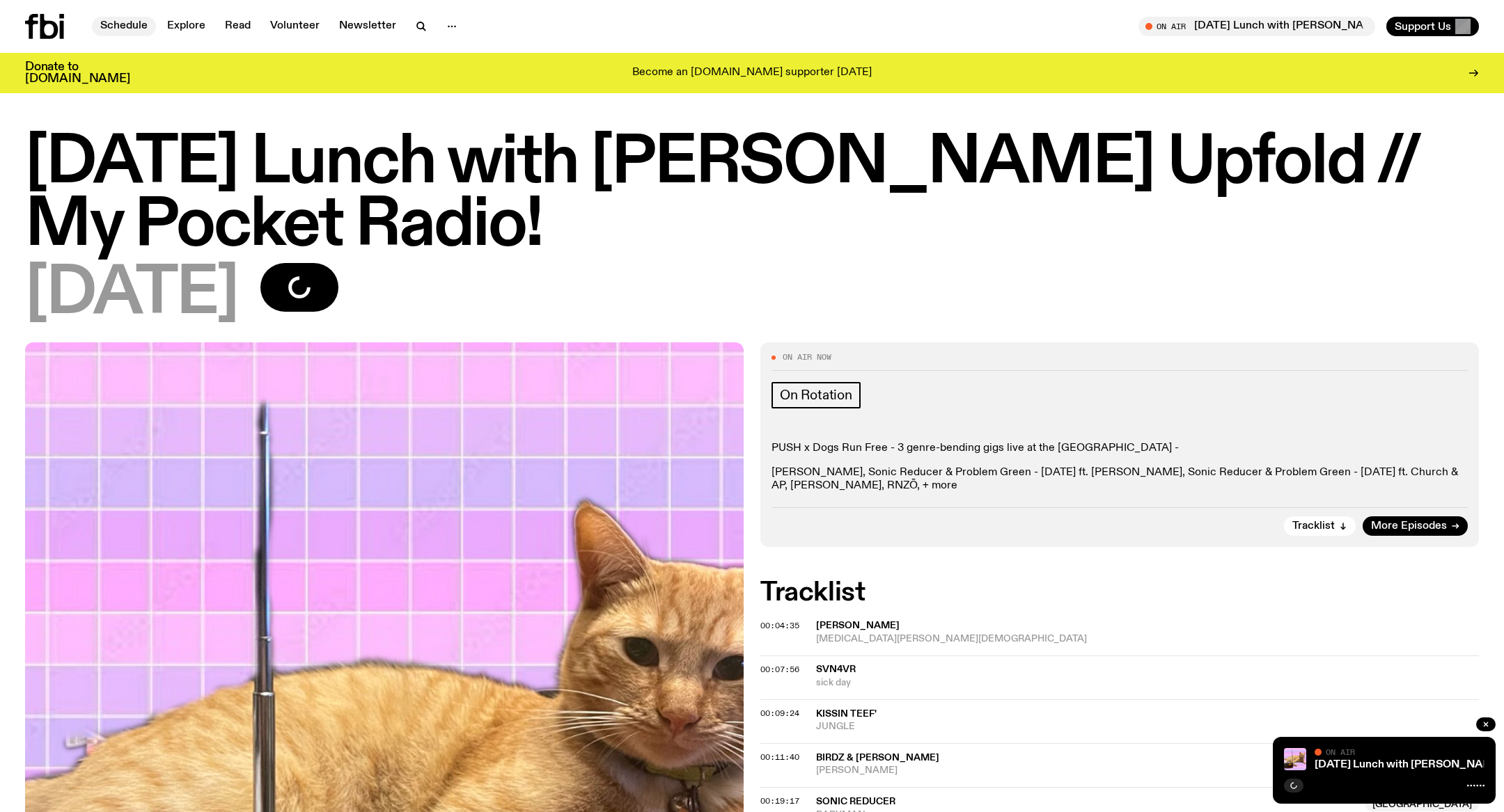
click at [132, 31] on link "Schedule" at bounding box center [124, 27] width 64 height 20
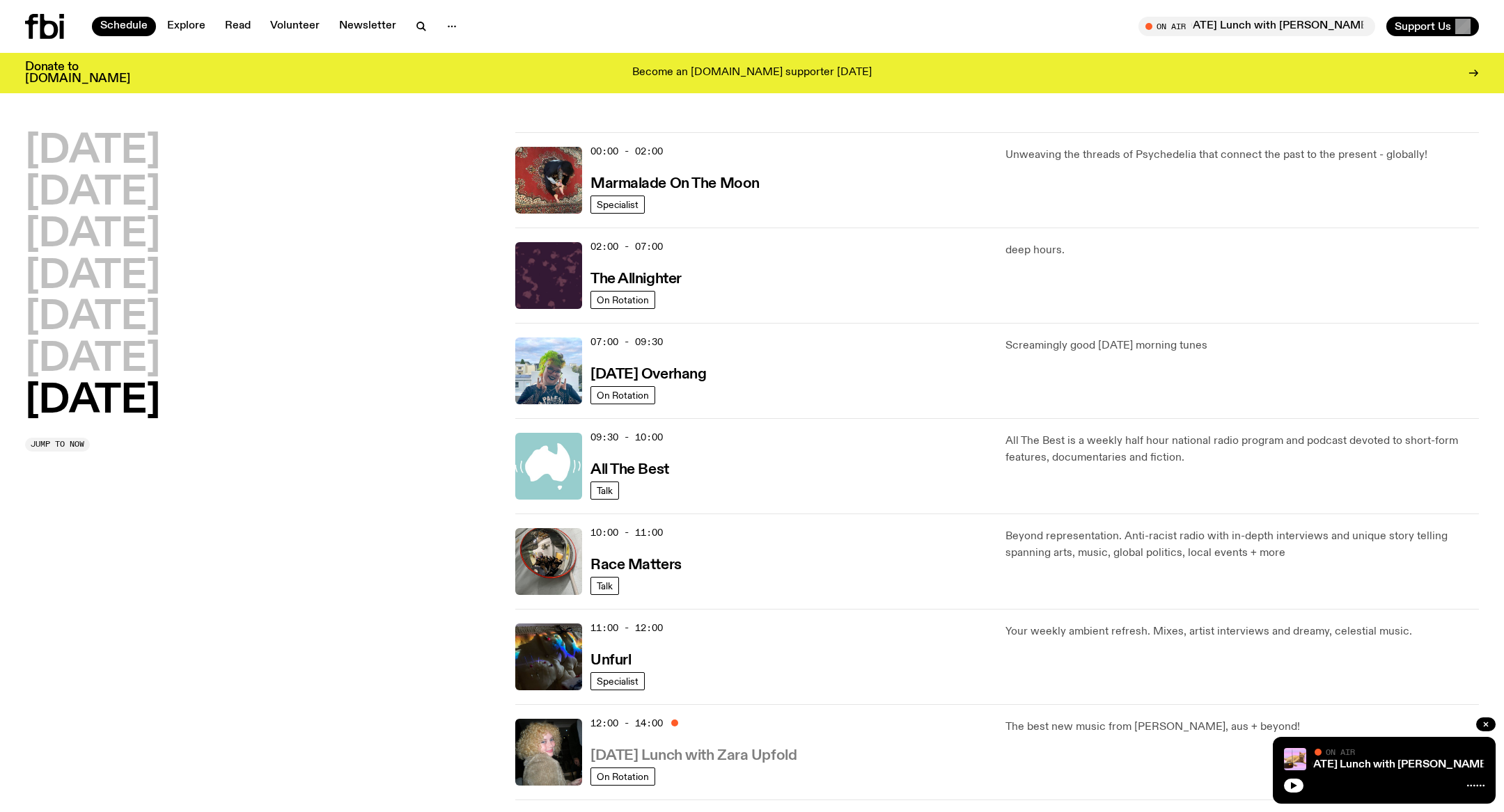
click at [768, 756] on h3 "[DATE] Lunch with Zara Upfold" at bounding box center [694, 756] width 206 height 15
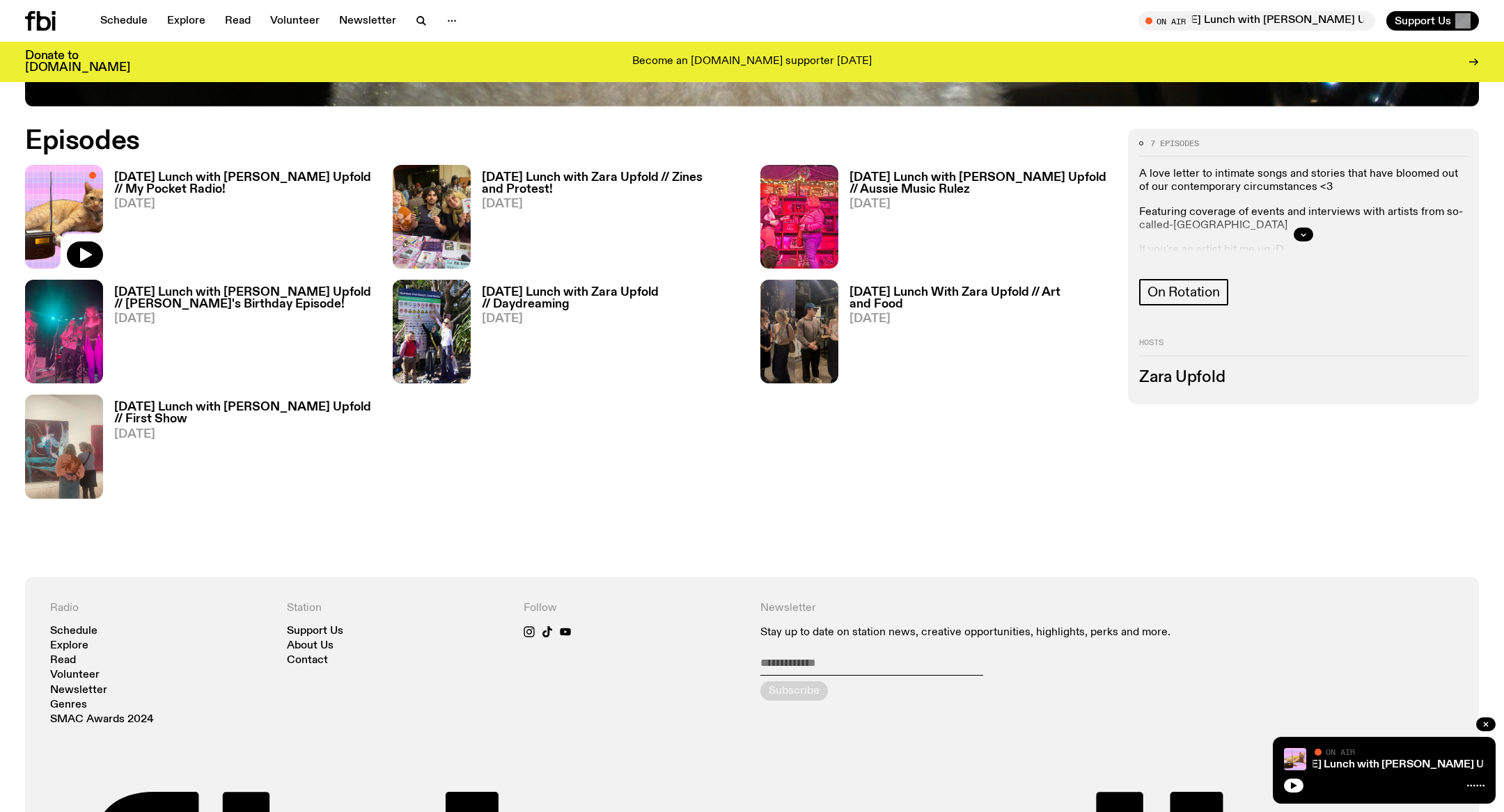
scroll to position [907, 0]
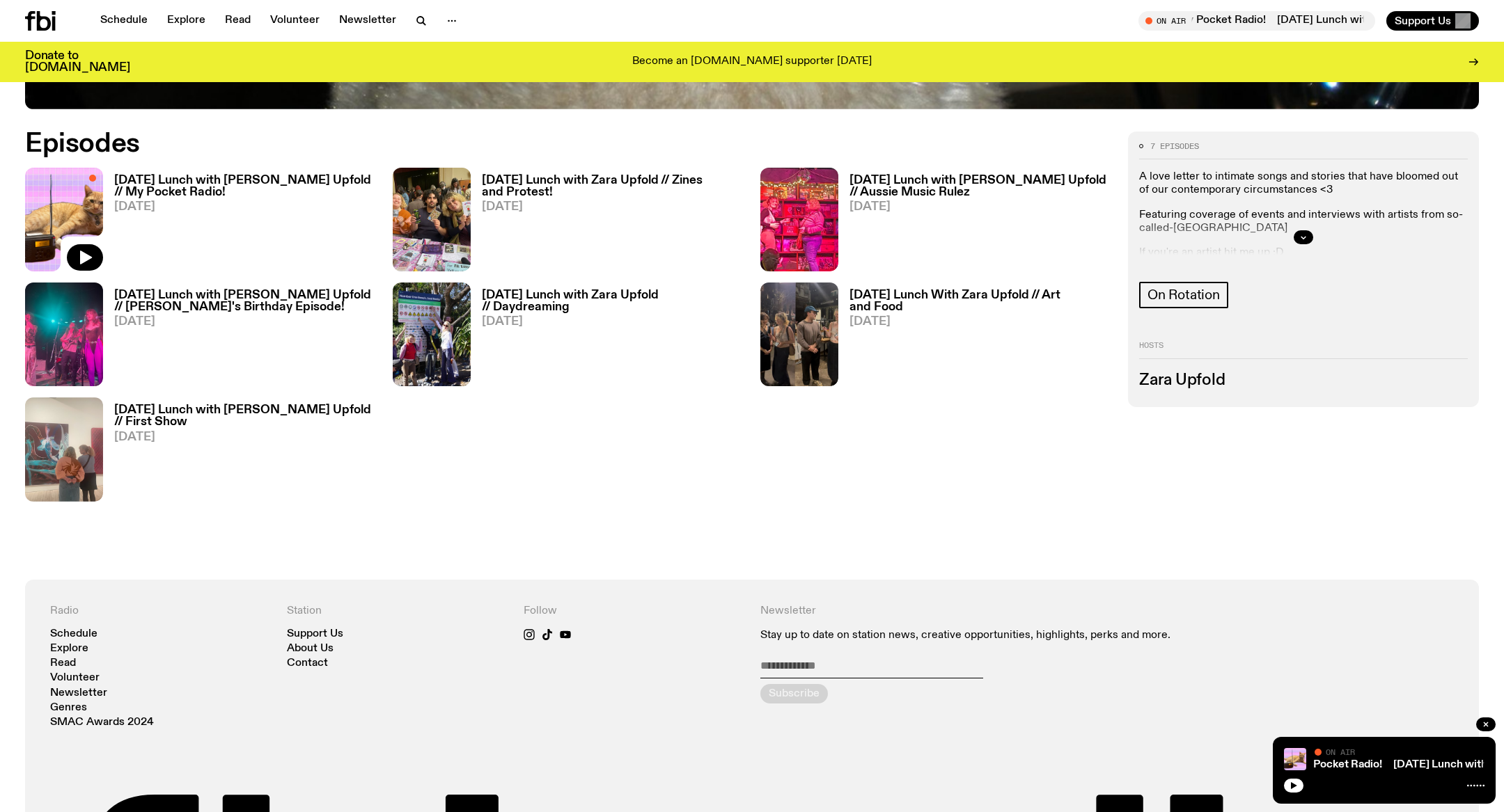
click at [179, 186] on h3 "[DATE] Lunch with [PERSON_NAME] Upfold // My Pocket Radio!" at bounding box center [245, 187] width 262 height 24
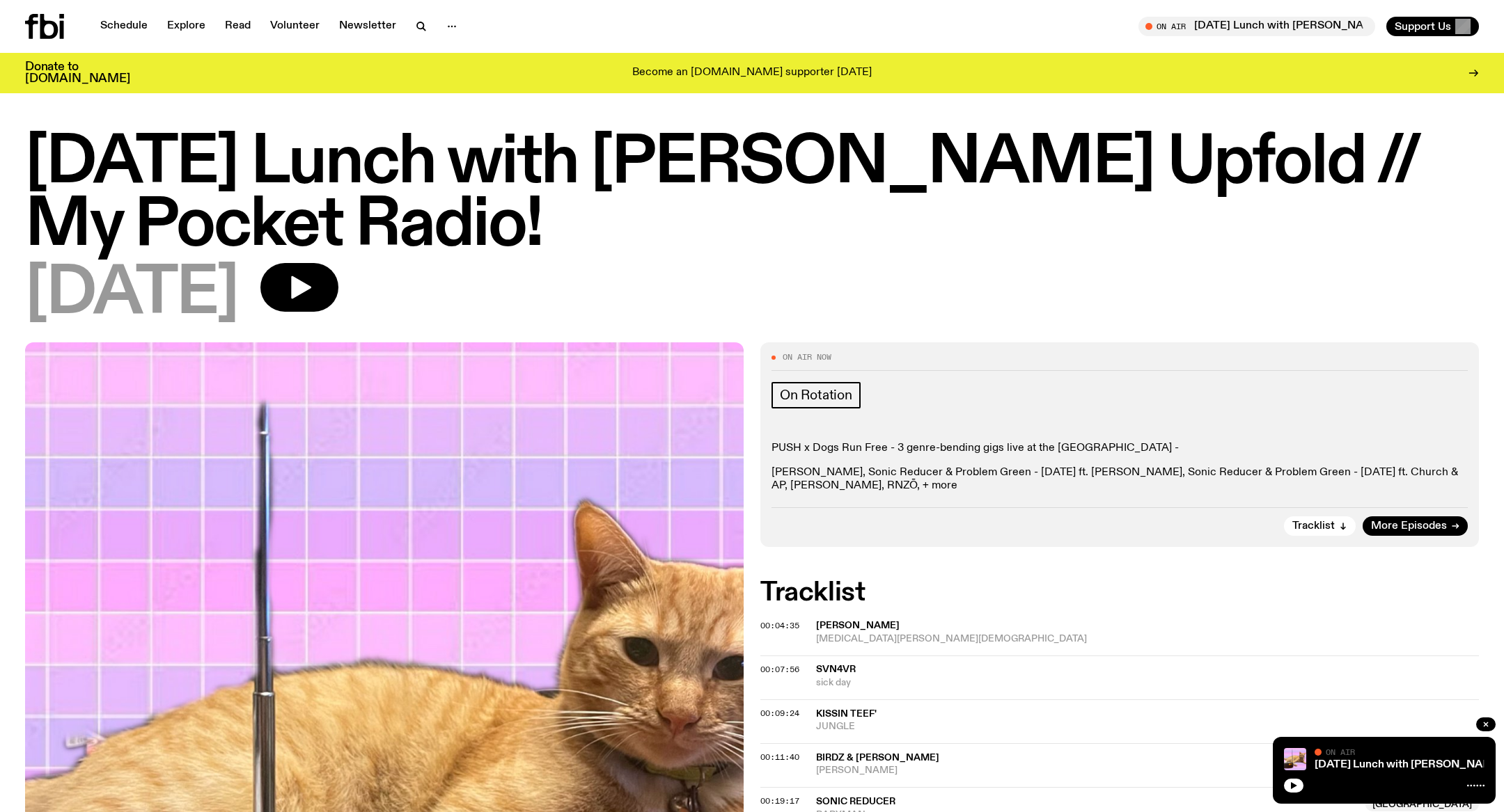
click at [1085, 495] on div "On Air Now On Rotation PUSH x Dogs Run Free - 3 genre-bending gigs live at the …" at bounding box center [1119, 444] width 718 height 205
click at [1029, 487] on p "[PERSON_NAME], Sonic Reducer & Problem Green - [DATE] ft. [PERSON_NAME], Sonic …" at bounding box center [1119, 479] width 697 height 26
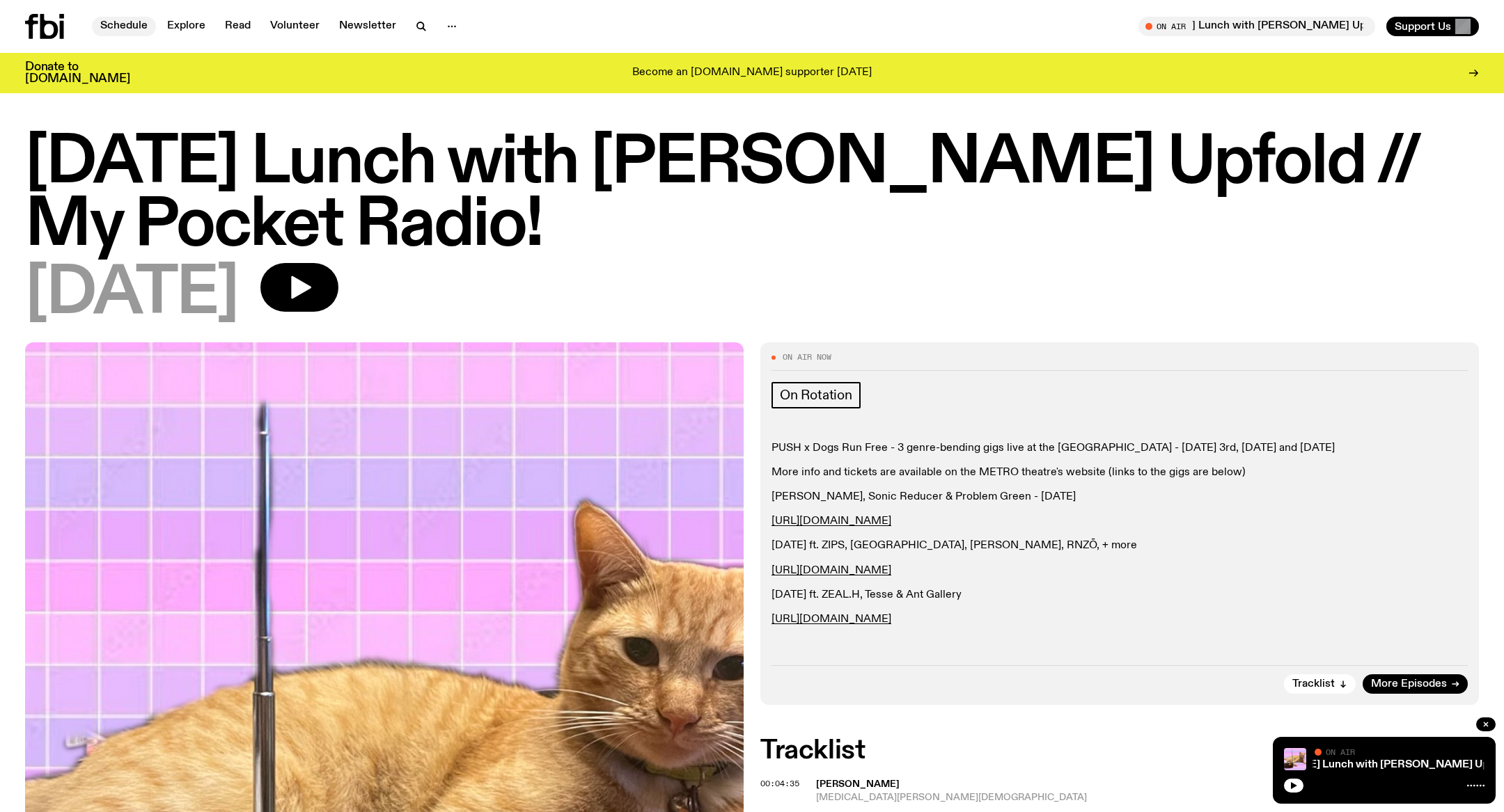
click at [131, 25] on link "Schedule" at bounding box center [124, 27] width 64 height 20
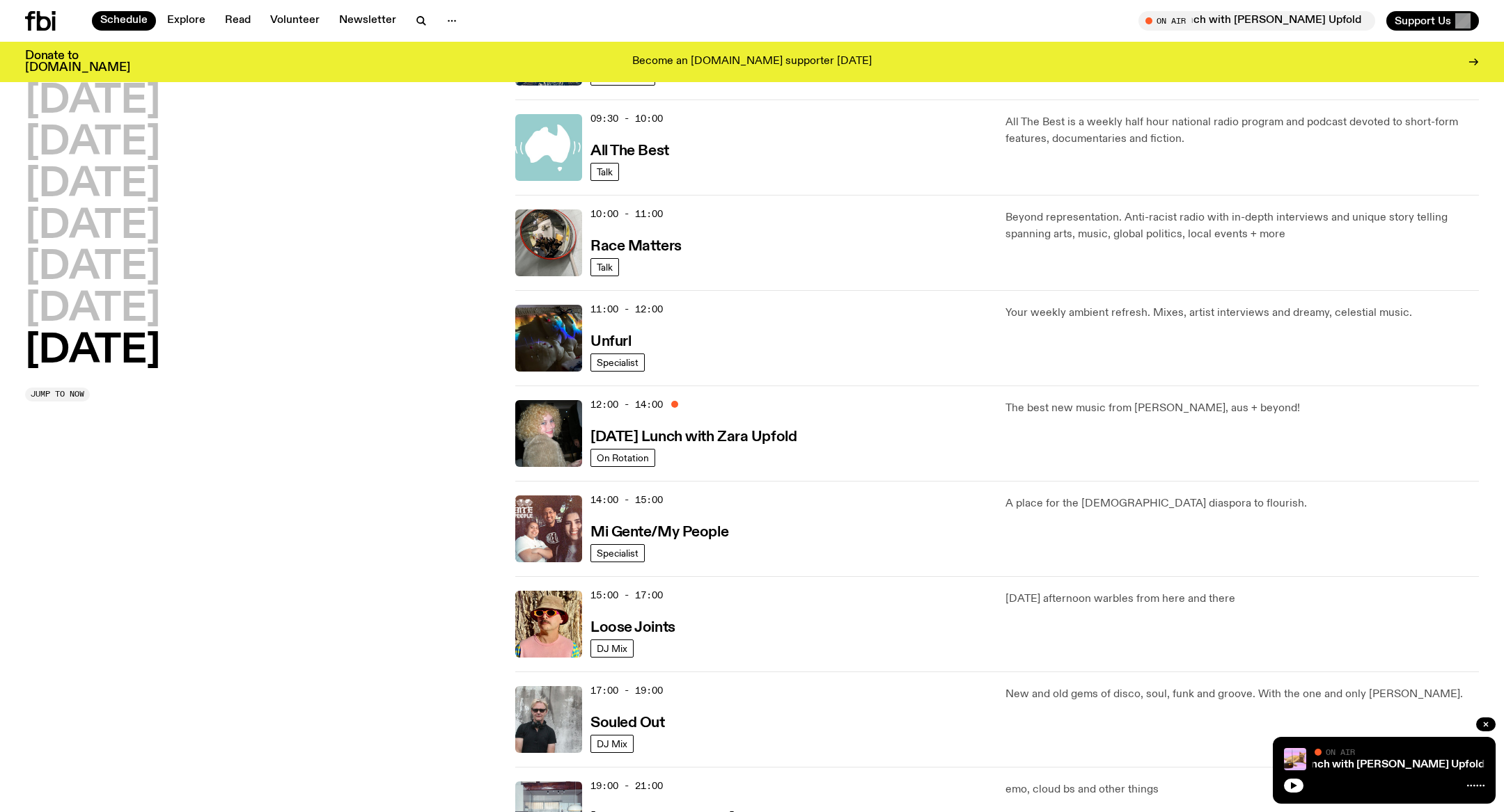
scroll to position [497, 0]
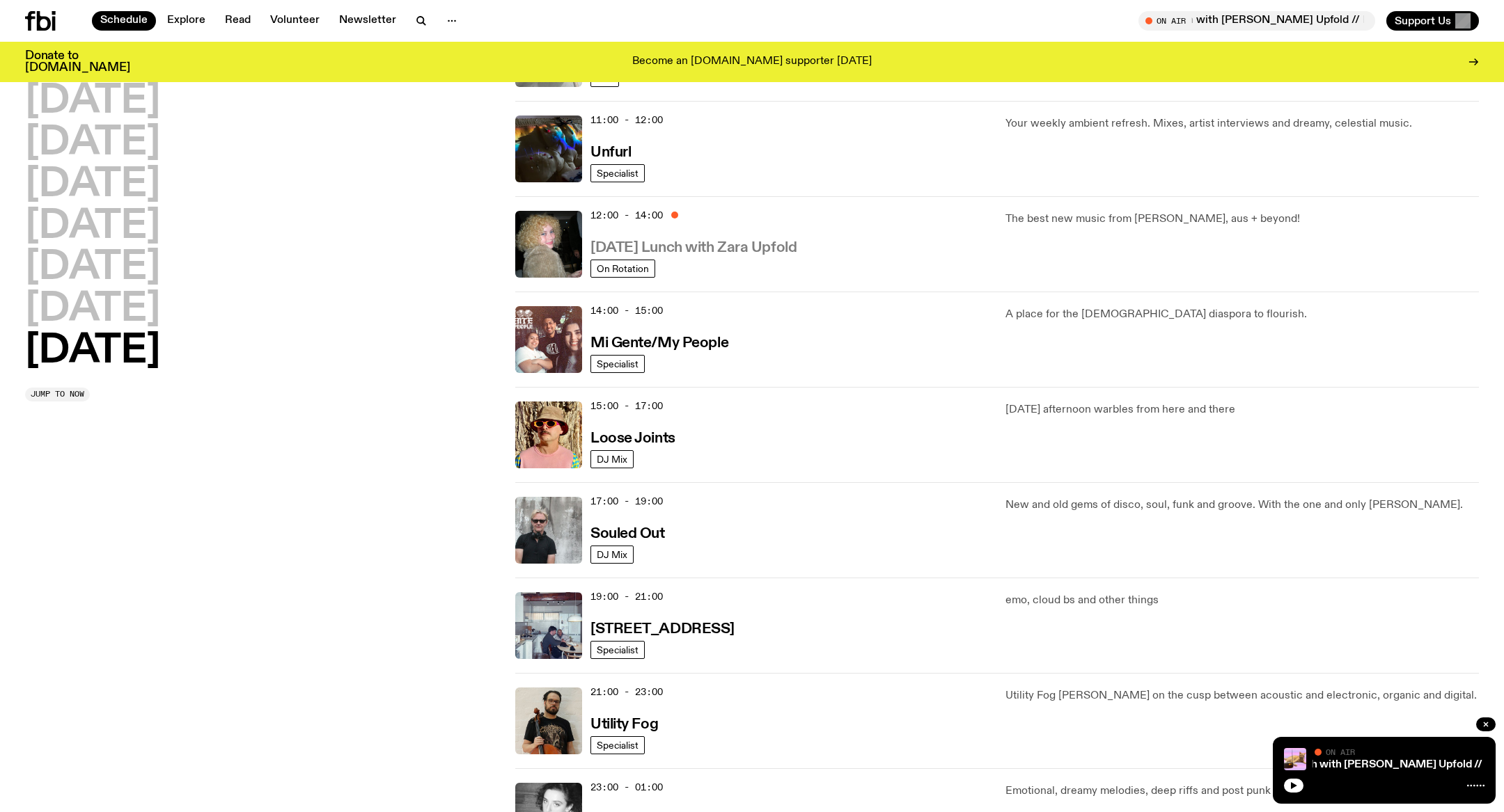
click at [747, 249] on h3 "[DATE] Lunch with Zara Upfold" at bounding box center [694, 248] width 206 height 15
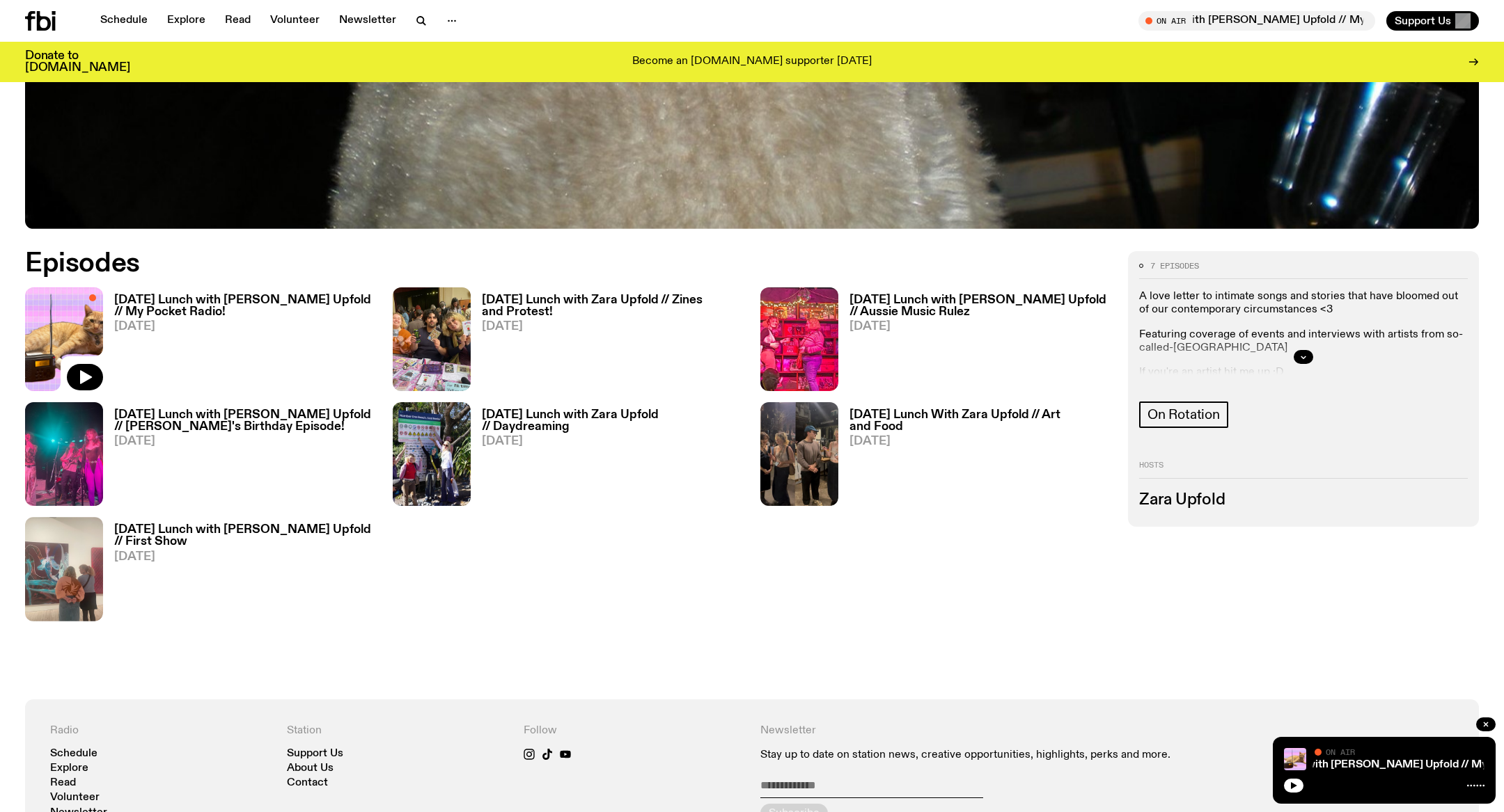
scroll to position [804, 0]
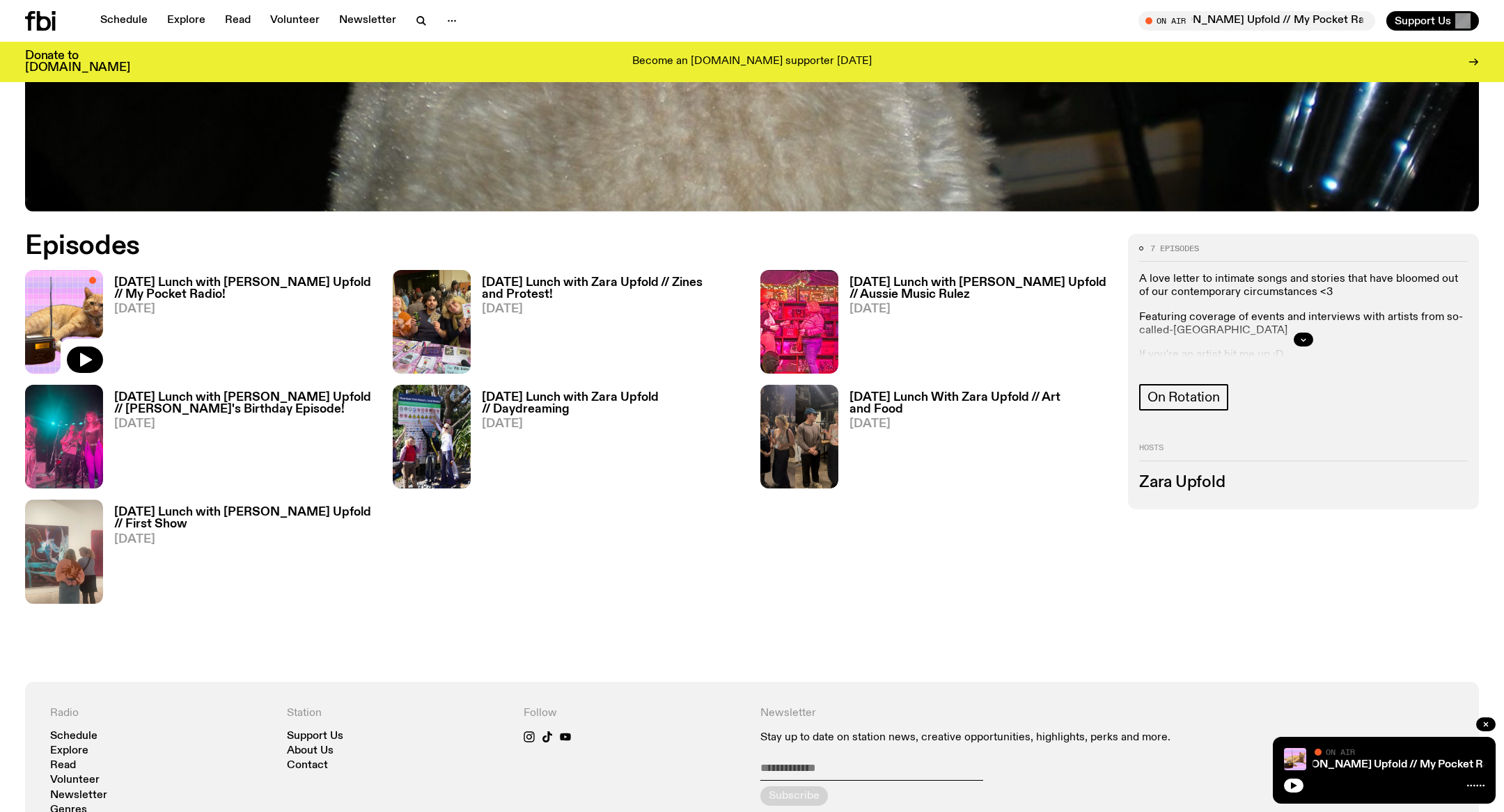
click at [267, 279] on h3 "[DATE] Lunch with [PERSON_NAME] Upfold // My Pocket Radio!" at bounding box center [245, 289] width 262 height 24
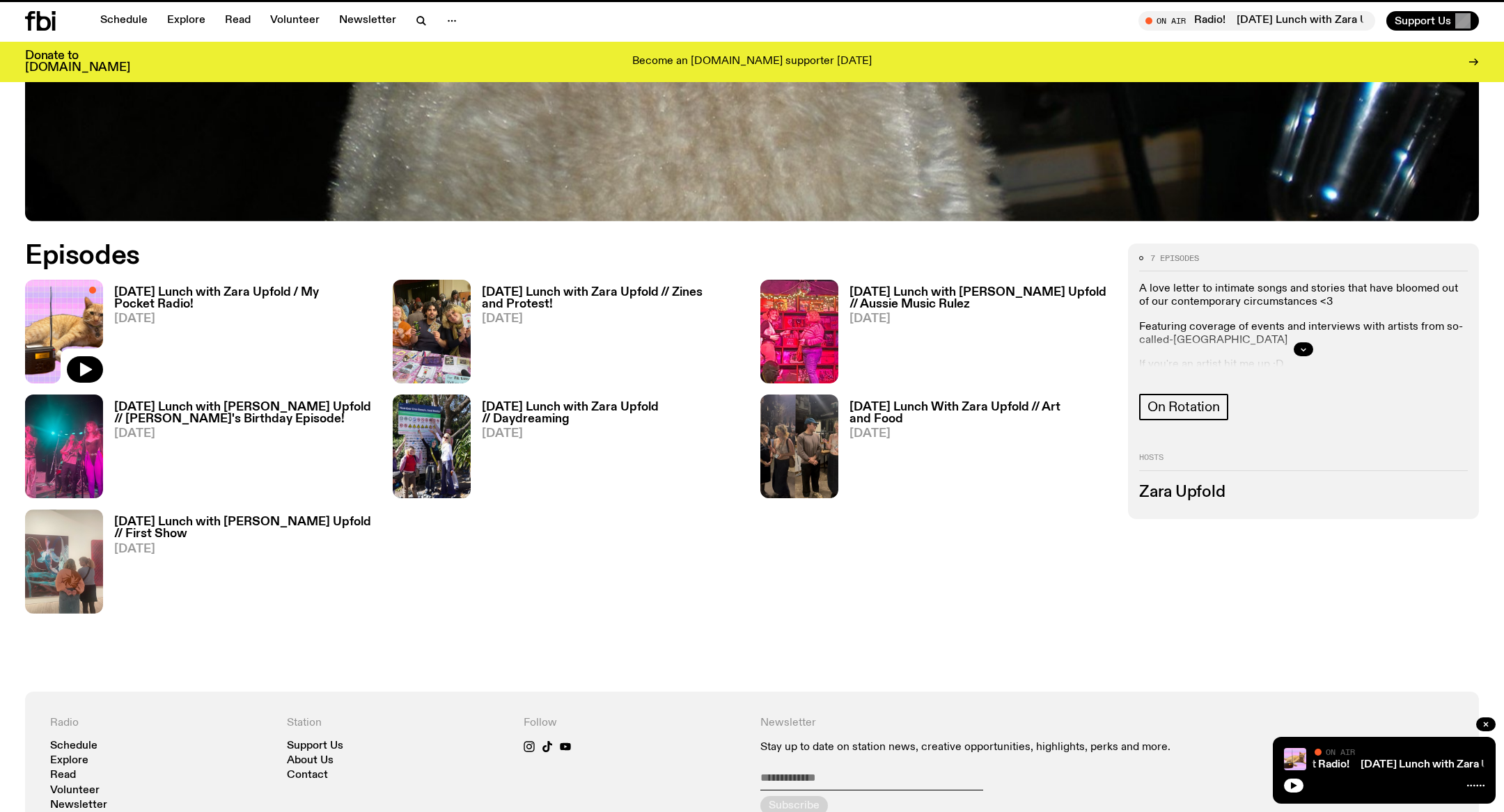
scroll to position [794, 0]
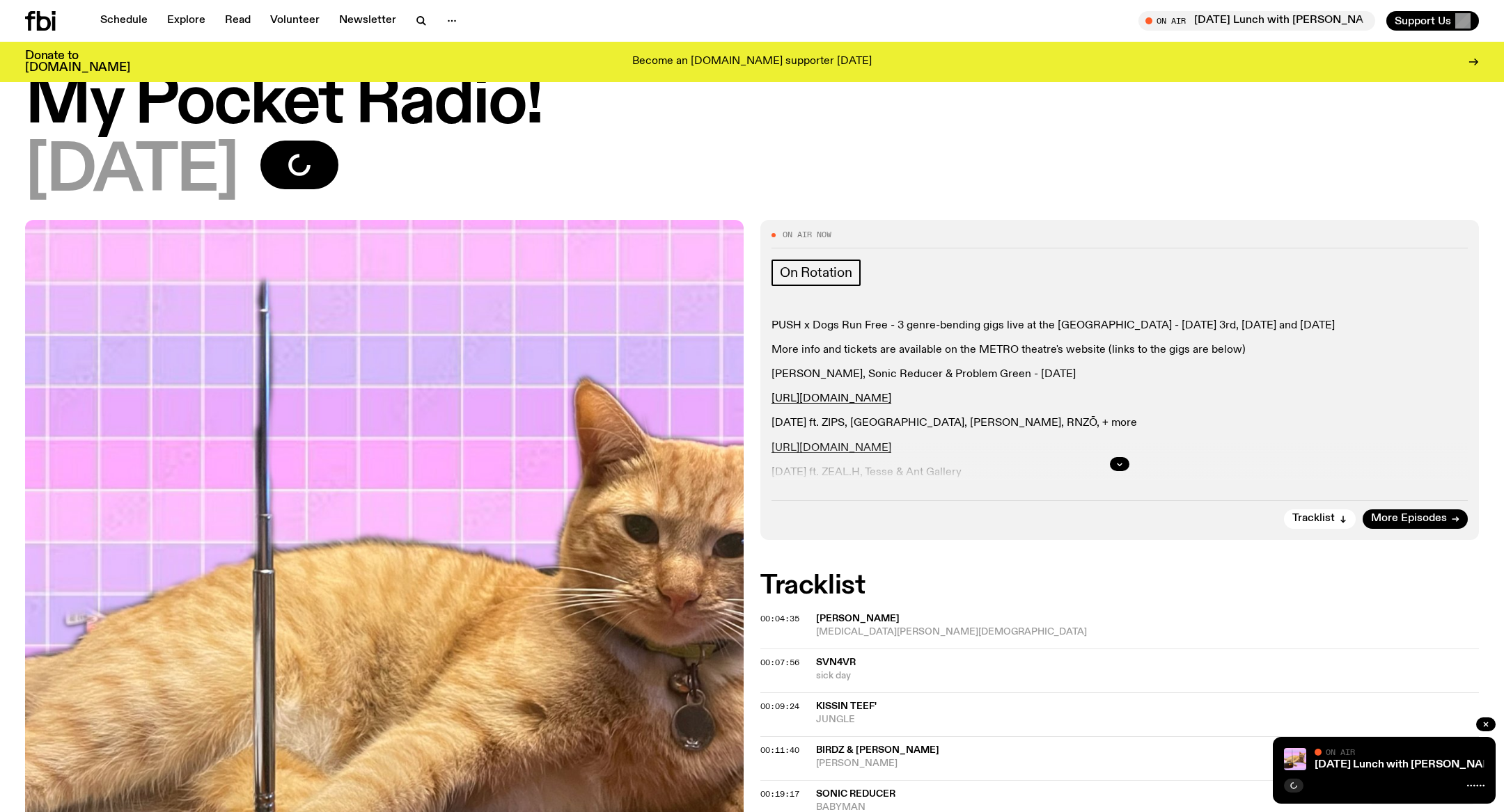
scroll to position [124, 0]
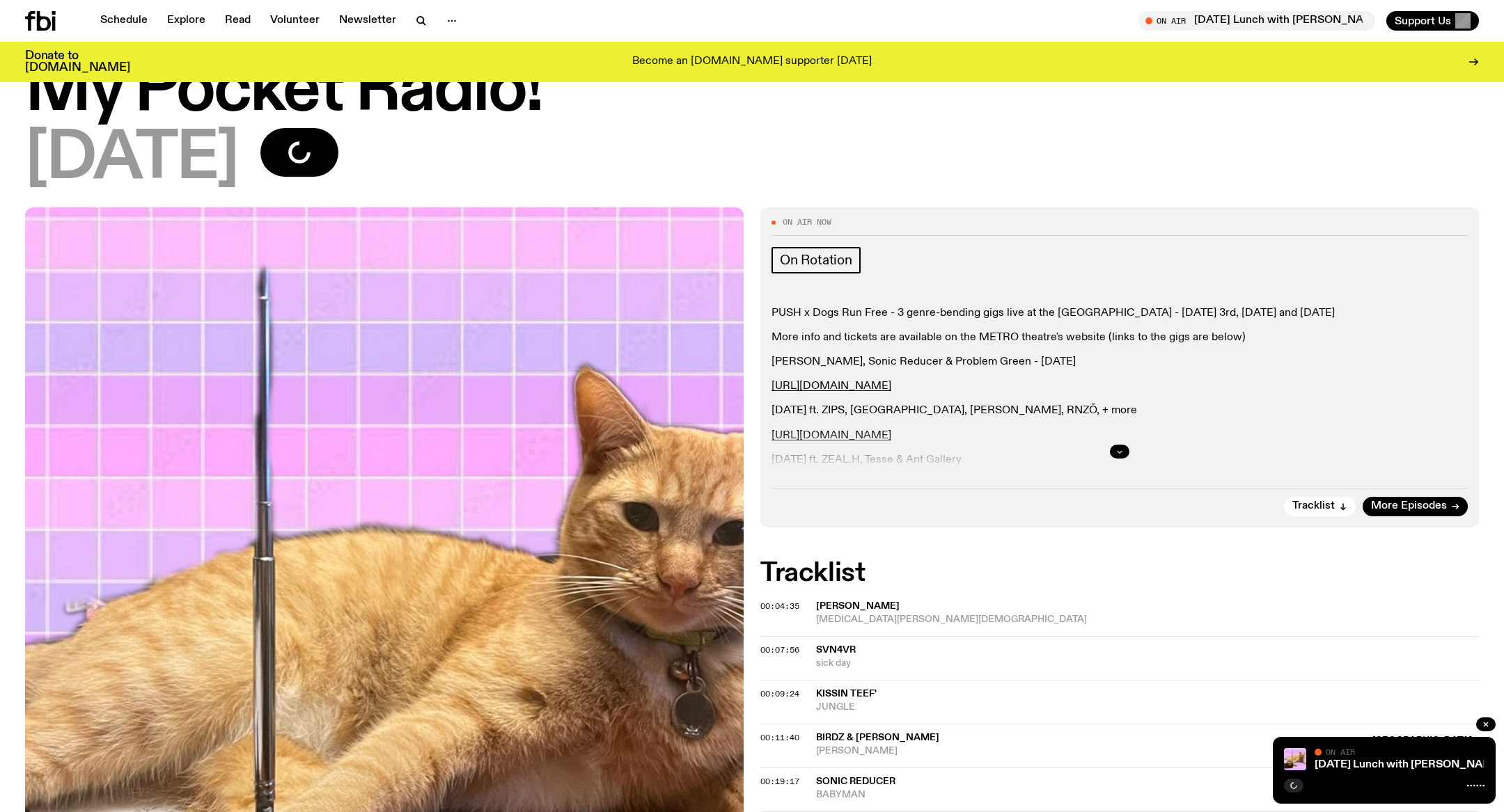
click at [1126, 452] on button "button" at bounding box center [1120, 452] width 20 height 14
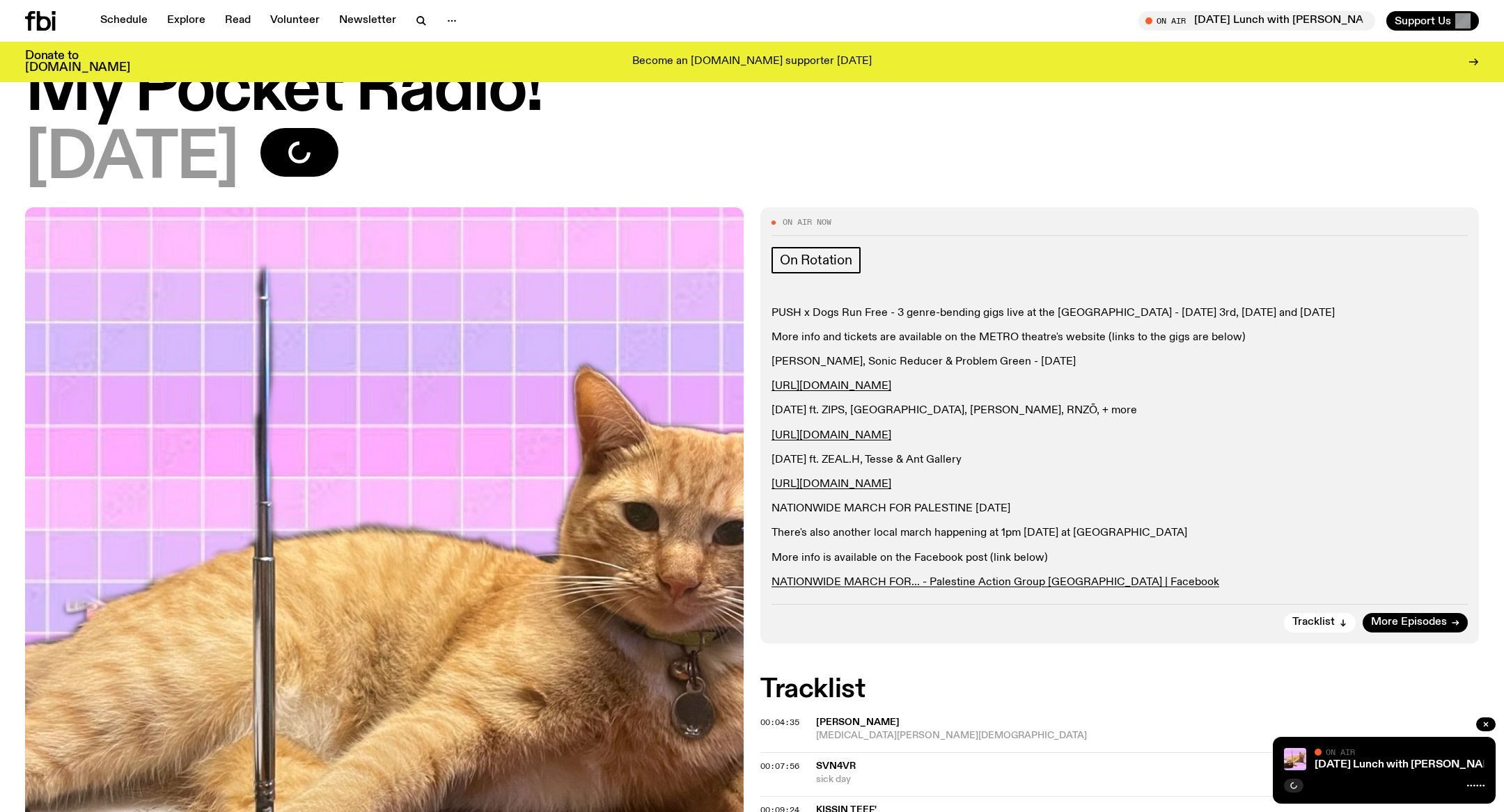
scroll to position [97, 0]
